Goal: Information Seeking & Learning: Learn about a topic

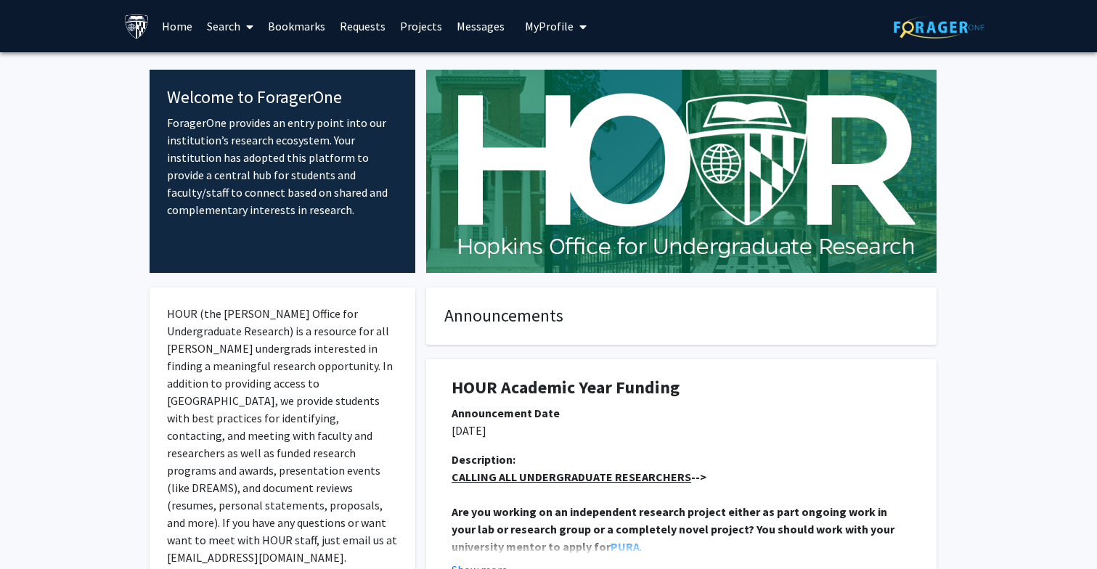
click at [229, 22] on link "Search" at bounding box center [230, 26] width 61 height 51
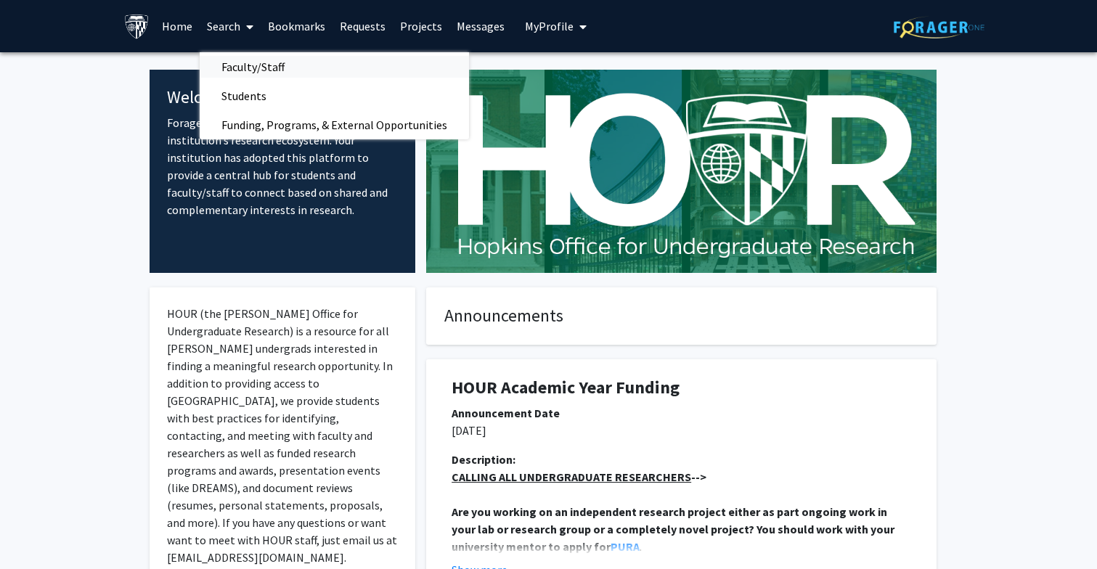
click at [243, 60] on span "Faculty/Staff" at bounding box center [253, 66] width 107 height 29
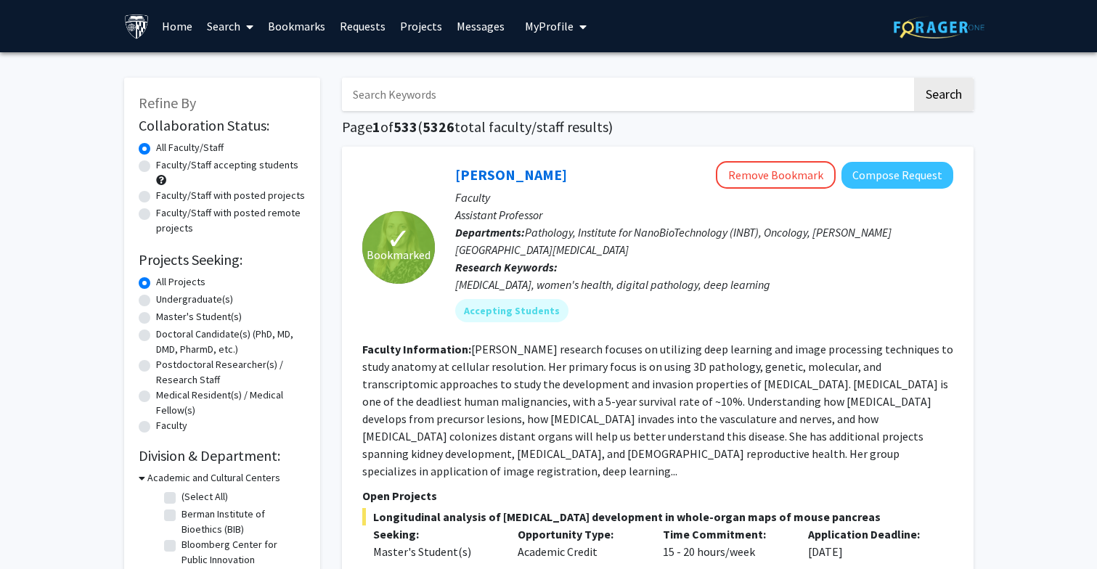
click at [347, 81] on input "Search Keywords" at bounding box center [627, 94] width 570 height 33
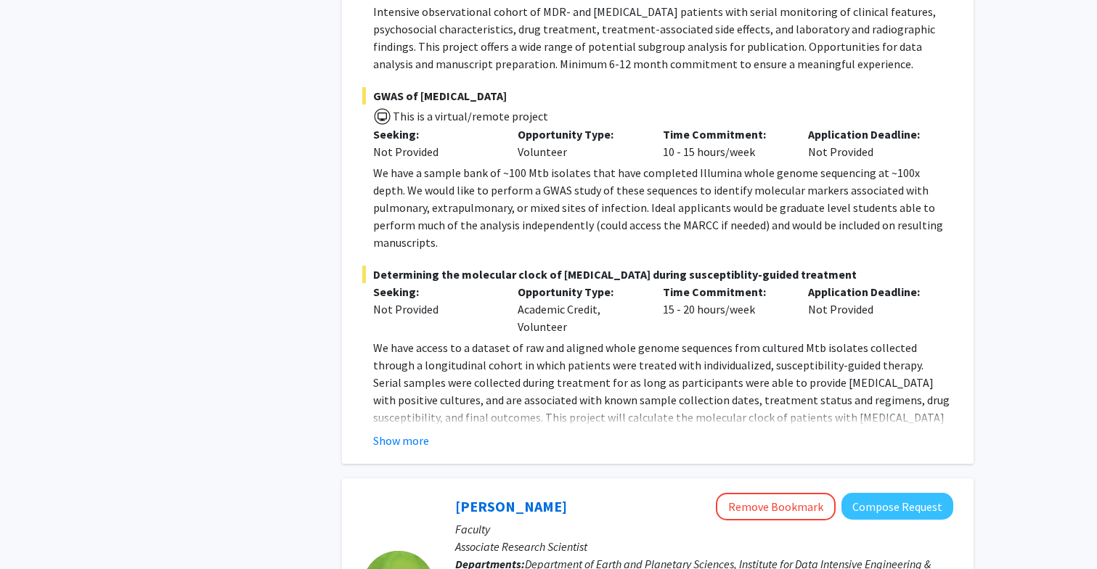
scroll to position [1427, 0]
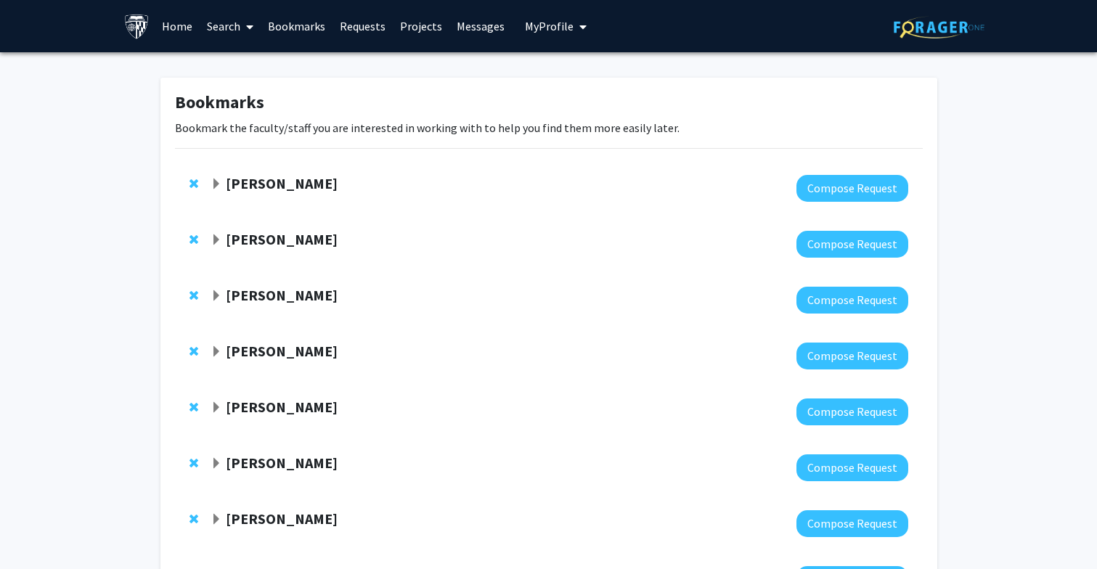
click at [219, 181] on span "Expand Utthara Nayar Bookmark" at bounding box center [216, 185] width 12 height 12
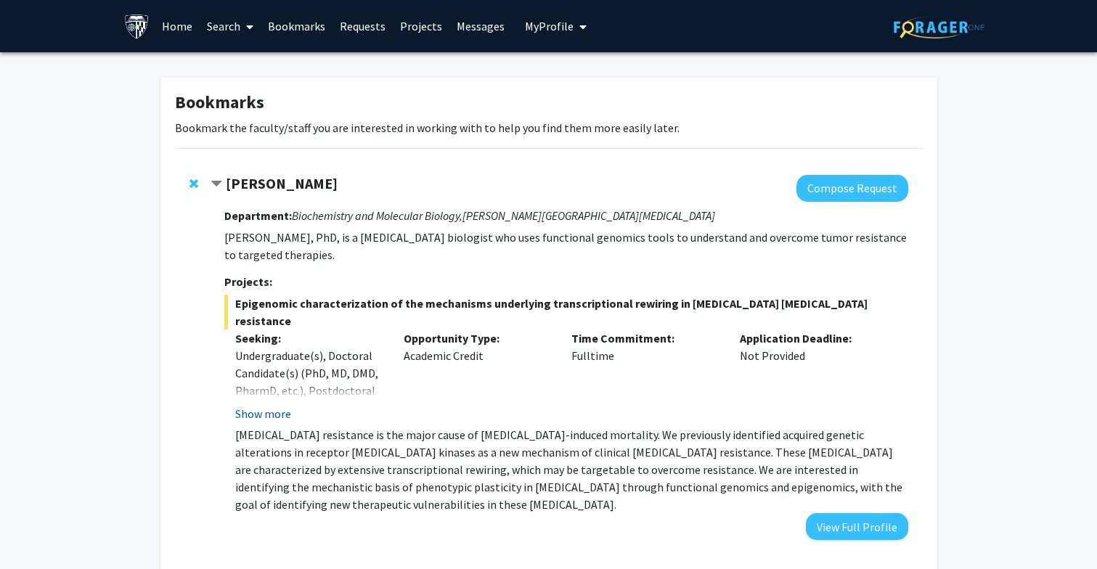
click at [270, 405] on button "Show more" at bounding box center [263, 413] width 56 height 17
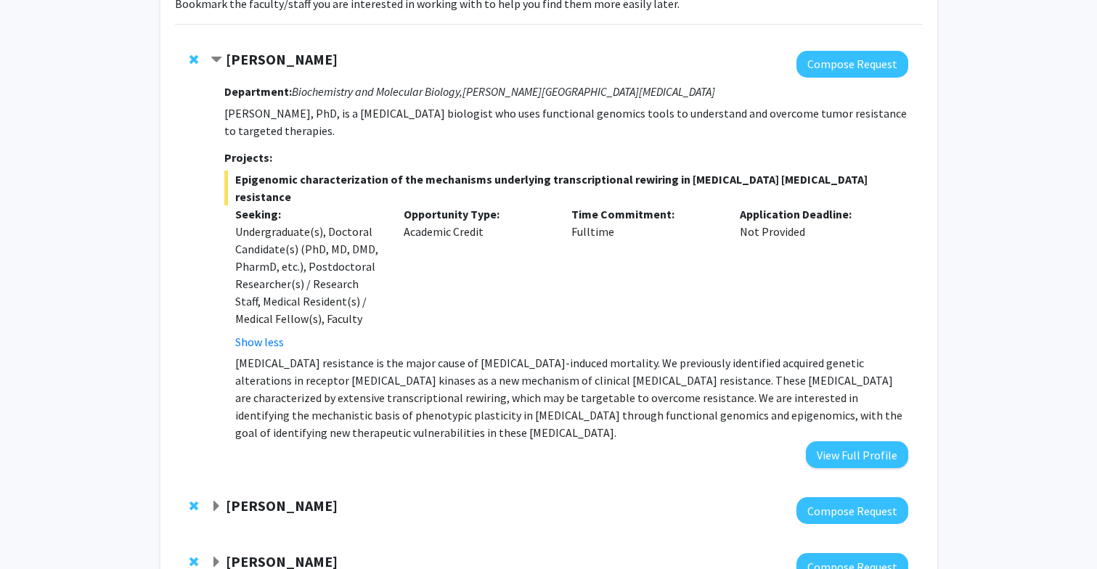
scroll to position [122, 0]
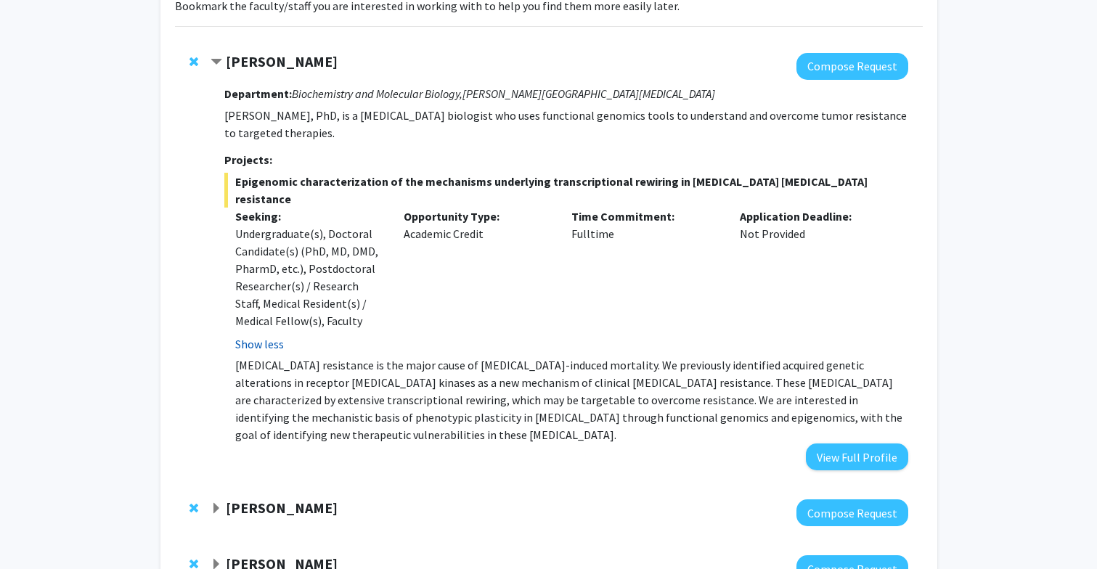
click at [263, 335] on button "Show less" at bounding box center [259, 343] width 49 height 17
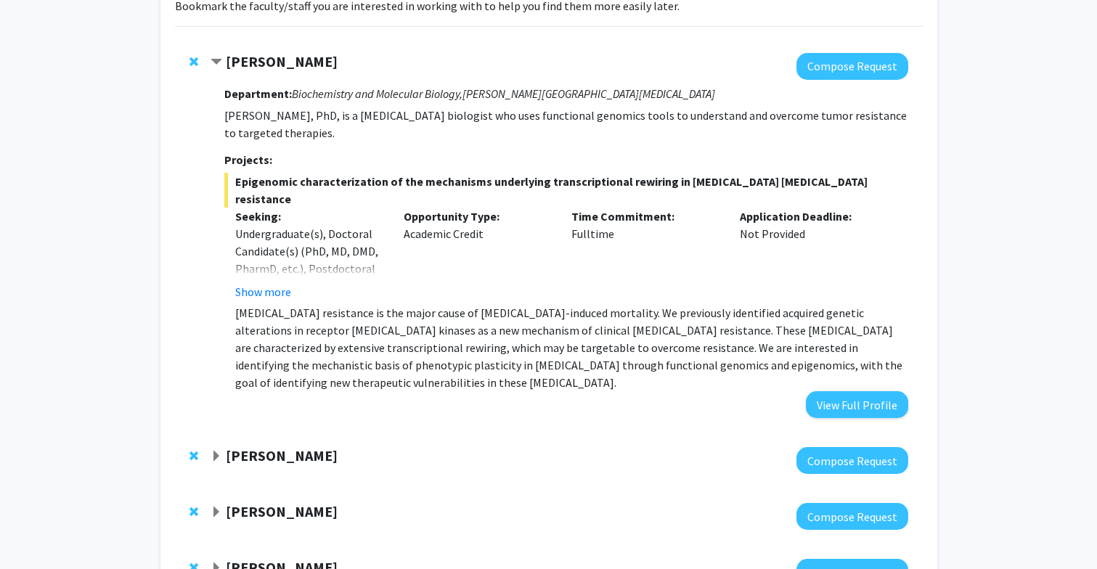
click at [218, 58] on span "Contract Utthara Nayar Bookmark" at bounding box center [216, 63] width 12 height 12
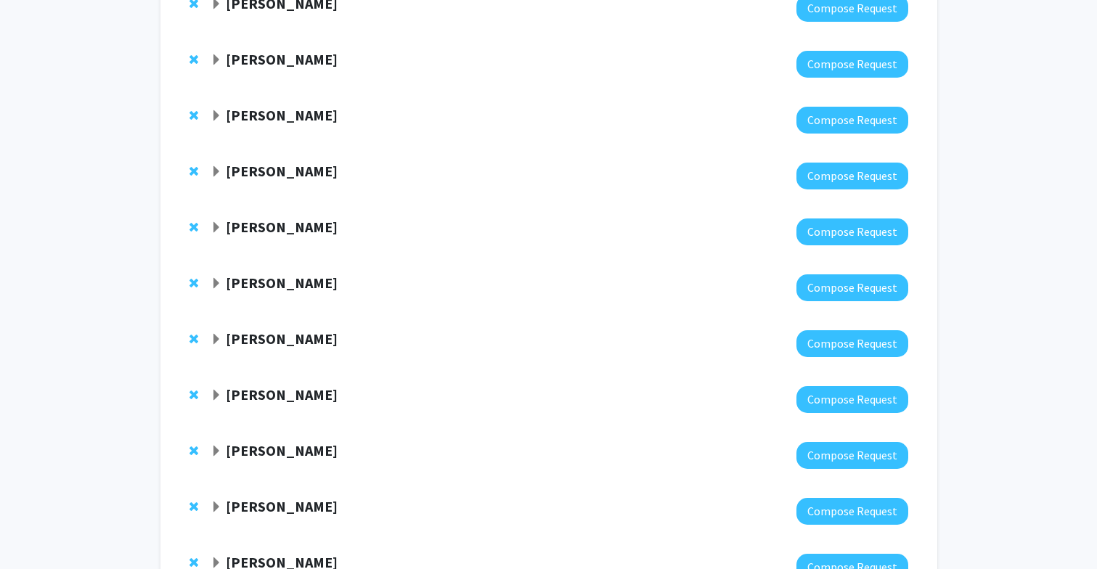
scroll to position [688, 0]
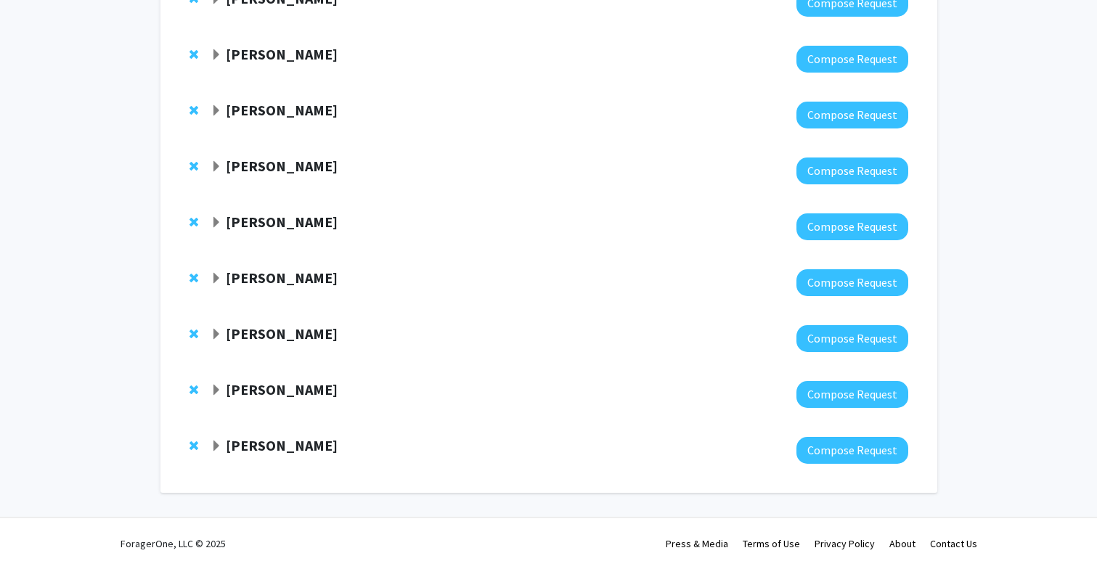
click at [272, 330] on strong "Steven Farber" at bounding box center [282, 333] width 112 height 18
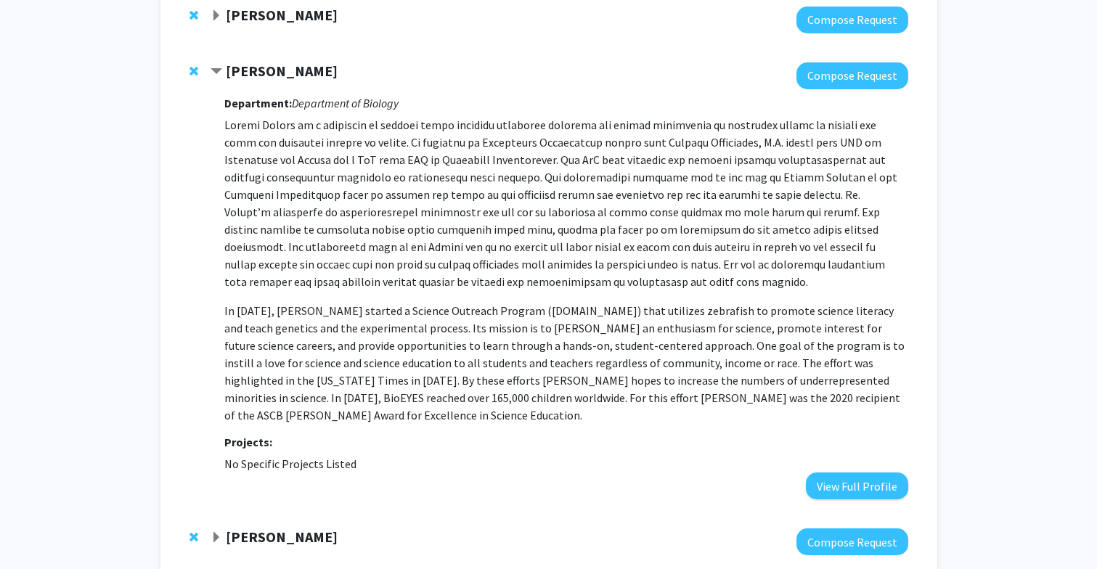
scroll to position [950, 0]
click at [830, 473] on button "View Full Profile" at bounding box center [857, 486] width 102 height 27
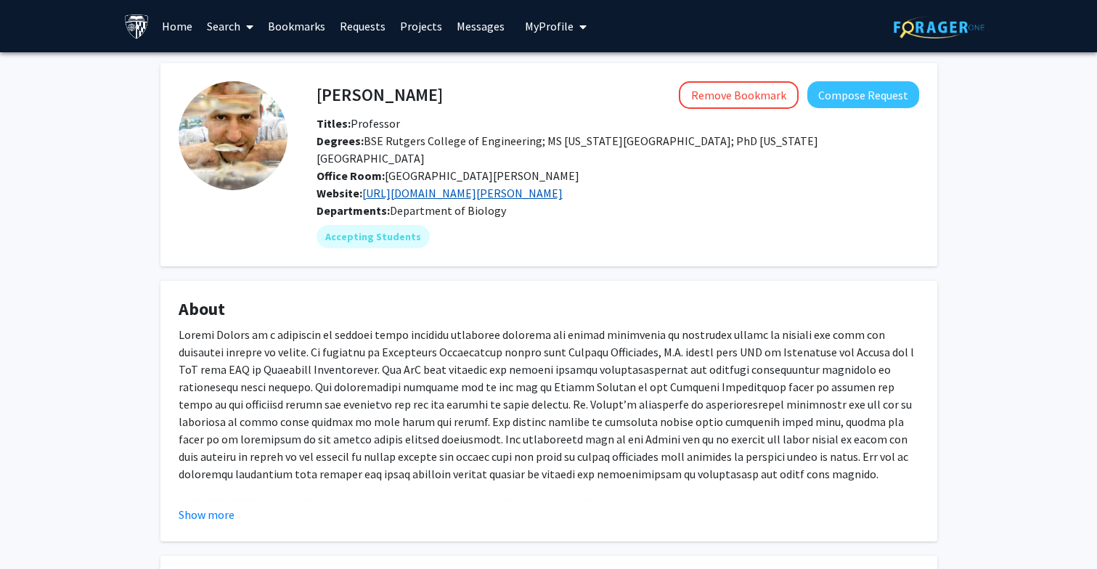
click at [562, 194] on link "[URL][DOMAIN_NAME][PERSON_NAME]" at bounding box center [462, 193] width 200 height 15
click at [790, 258] on fg-card "Steven Farber Remove Bookmark Compose Request Titles: Professor Degrees: BSE Ru…" at bounding box center [548, 164] width 777 height 203
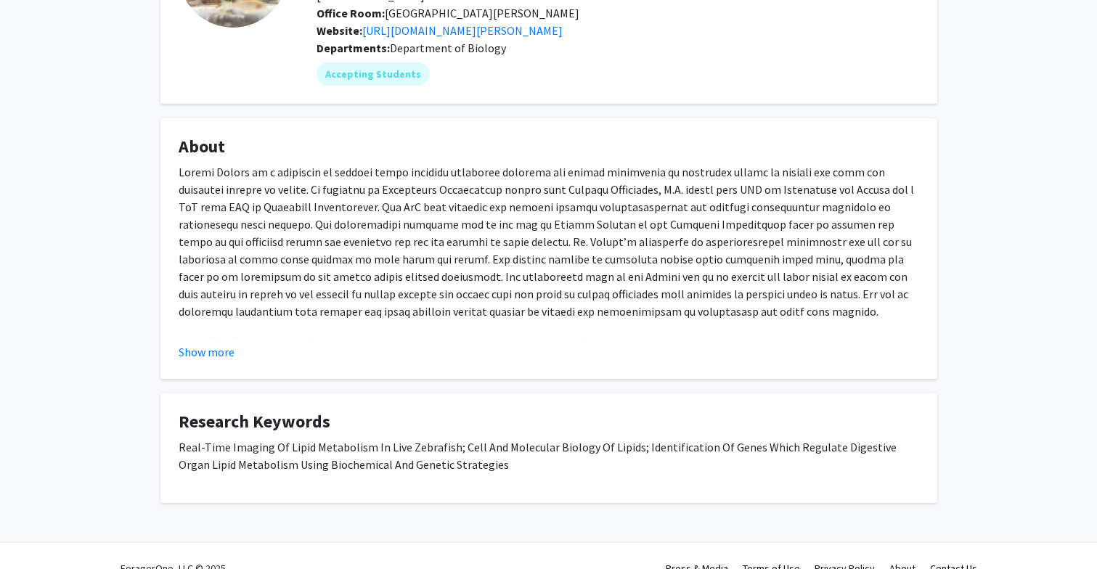
scroll to position [187, 0]
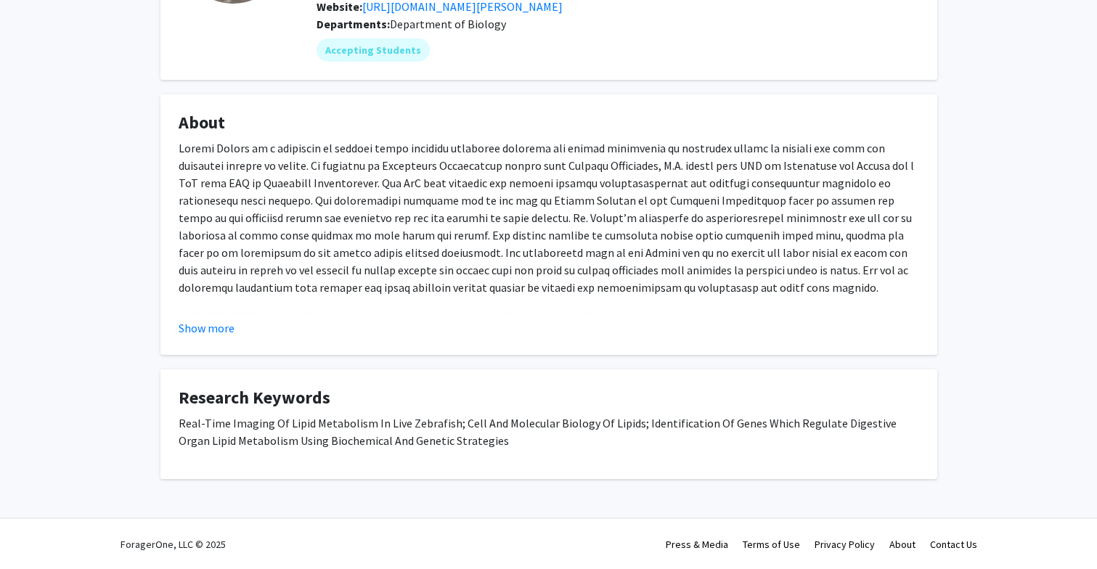
click at [787, 247] on p at bounding box center [549, 217] width 740 height 157
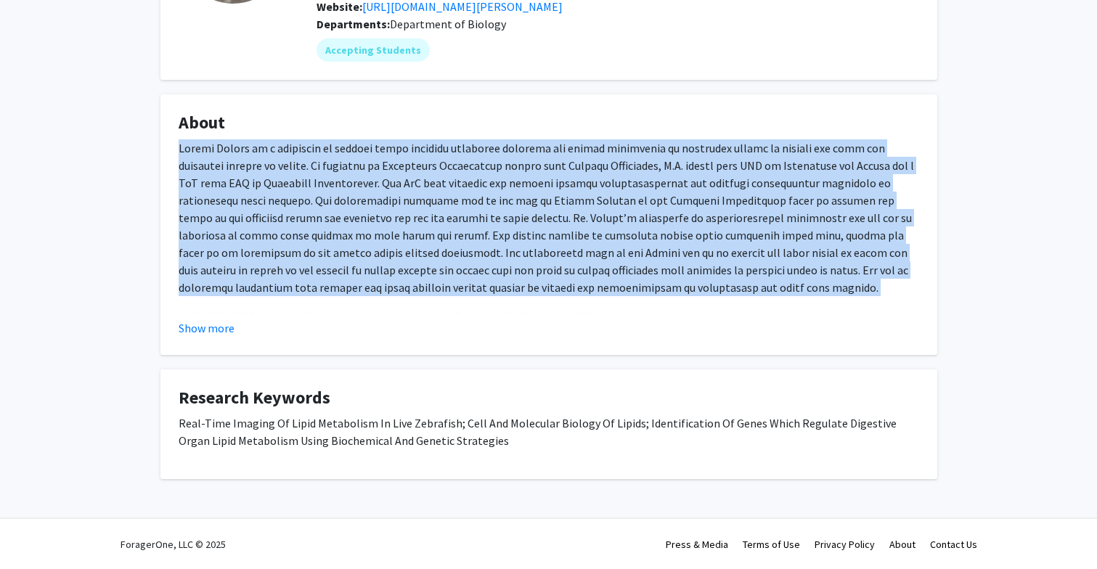
click at [787, 247] on p at bounding box center [549, 217] width 740 height 157
click at [787, 258] on p at bounding box center [549, 217] width 740 height 157
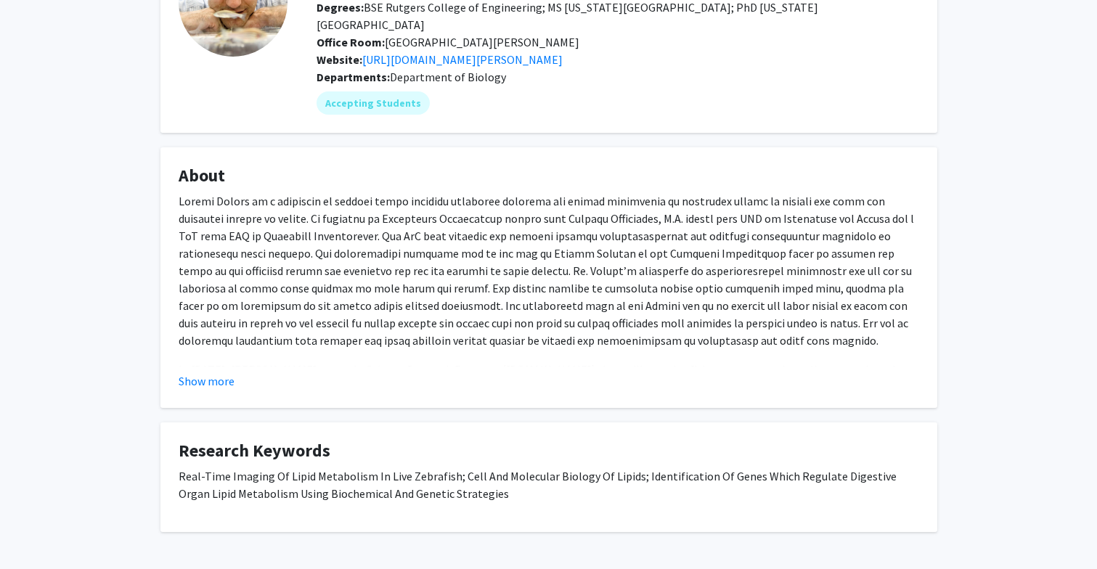
scroll to position [0, 0]
